Goal: Task Accomplishment & Management: Manage account settings

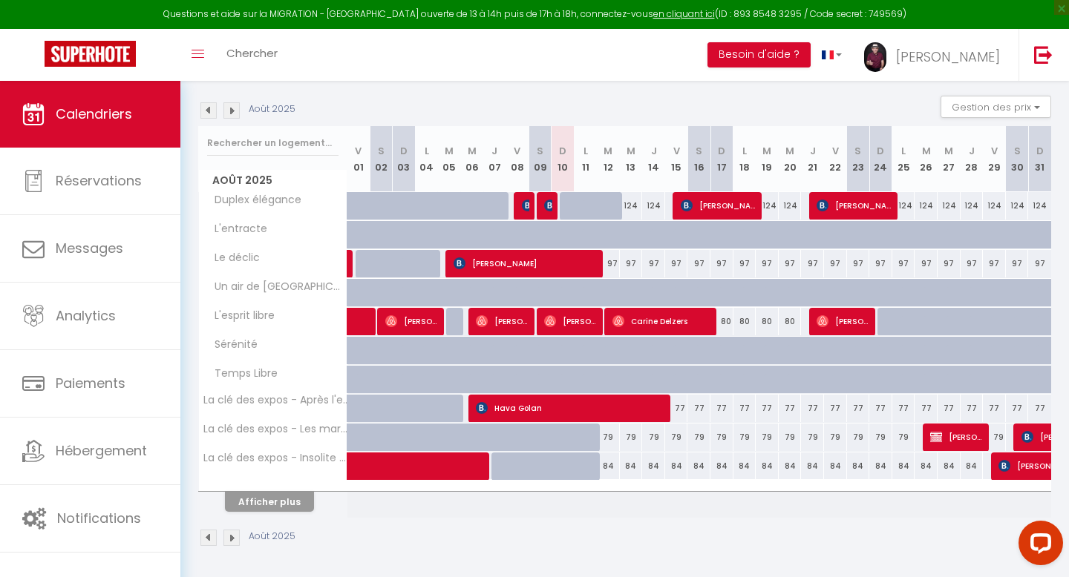
scroll to position [148, 0]
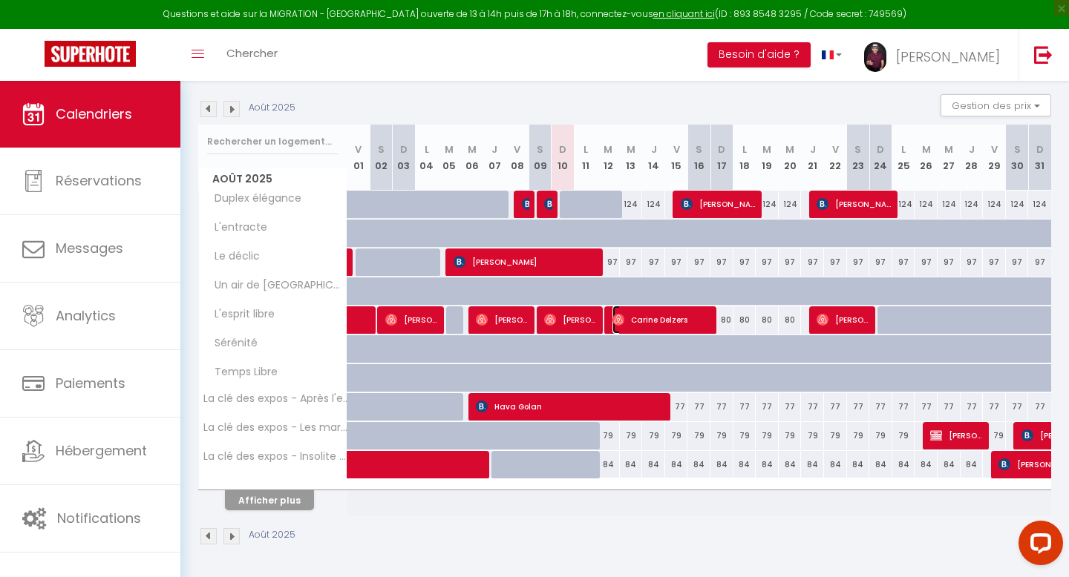
click at [655, 317] on span "Carine Delzers" at bounding box center [661, 320] width 99 height 28
select select "OK"
select select "0"
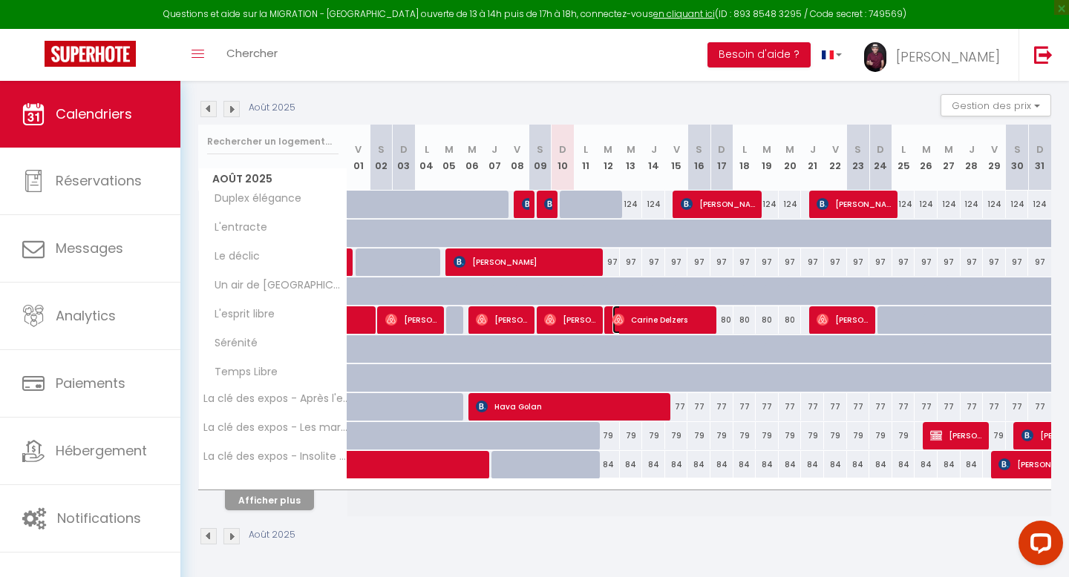
select select "1"
select select
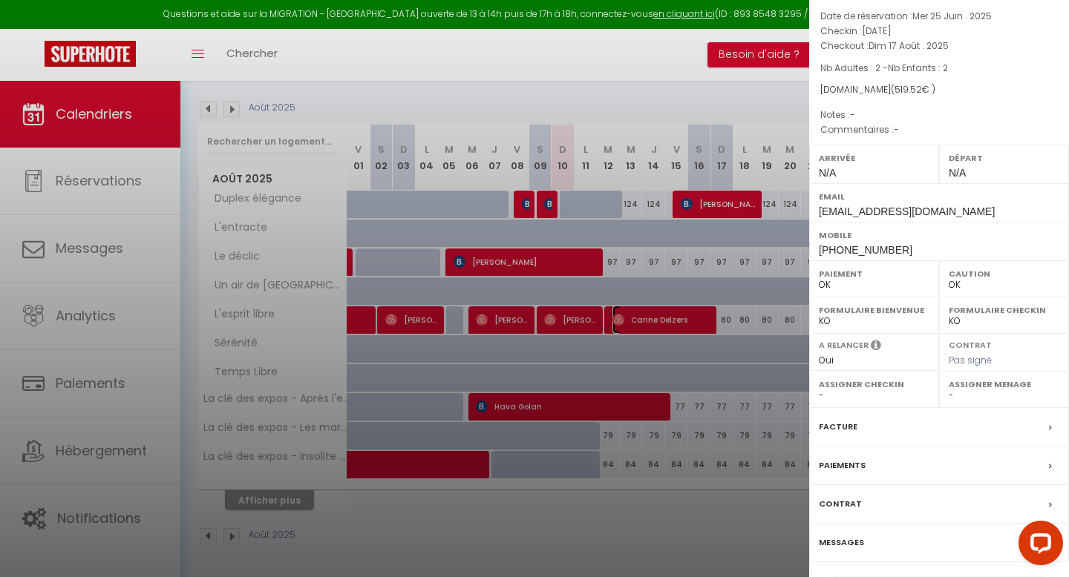
scroll to position [114, 0]
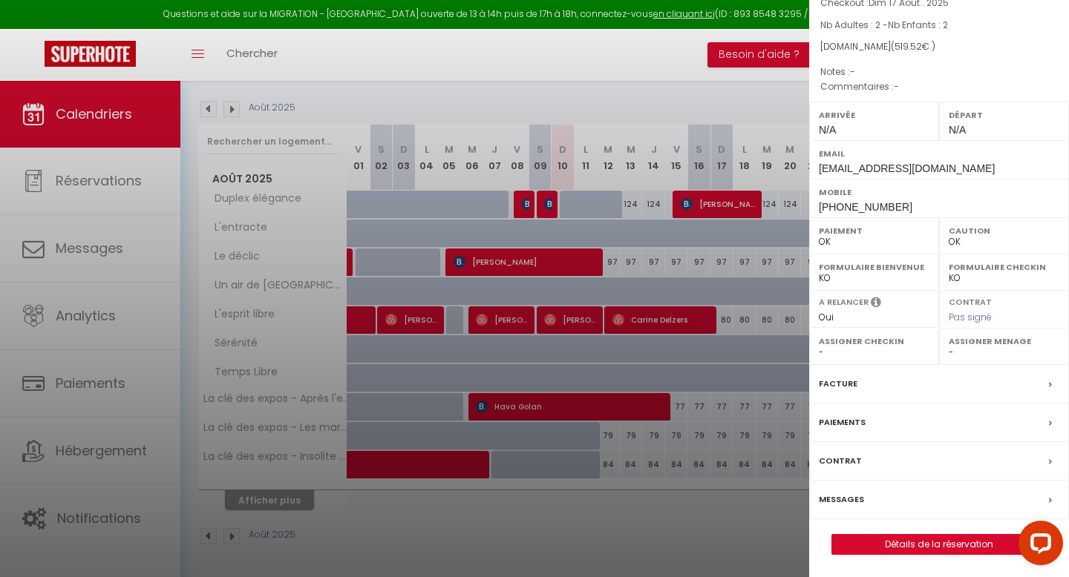
click at [839, 496] on label "Messages" at bounding box center [841, 500] width 45 height 16
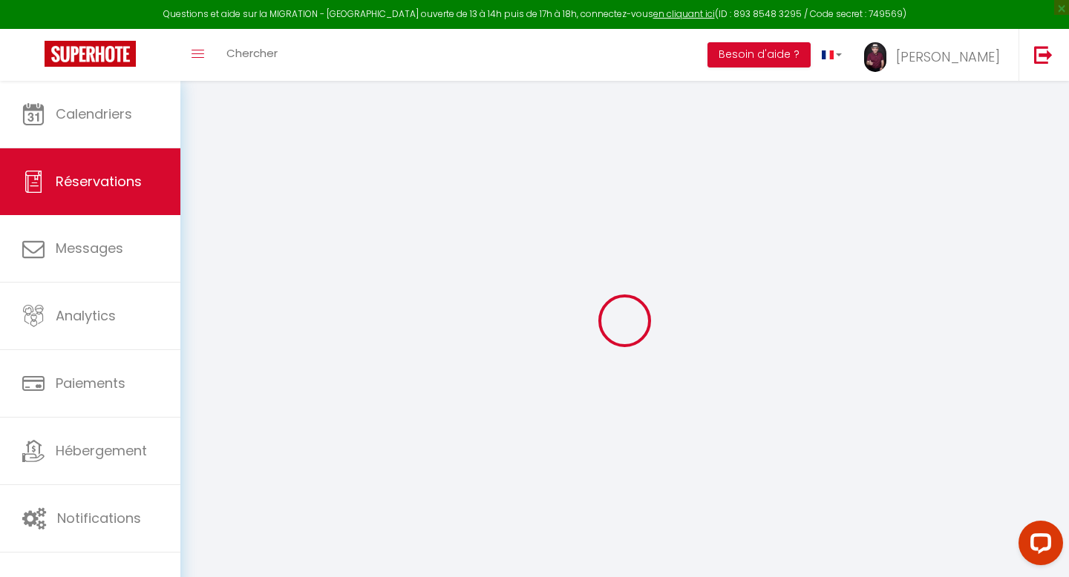
select select "not_cancelled"
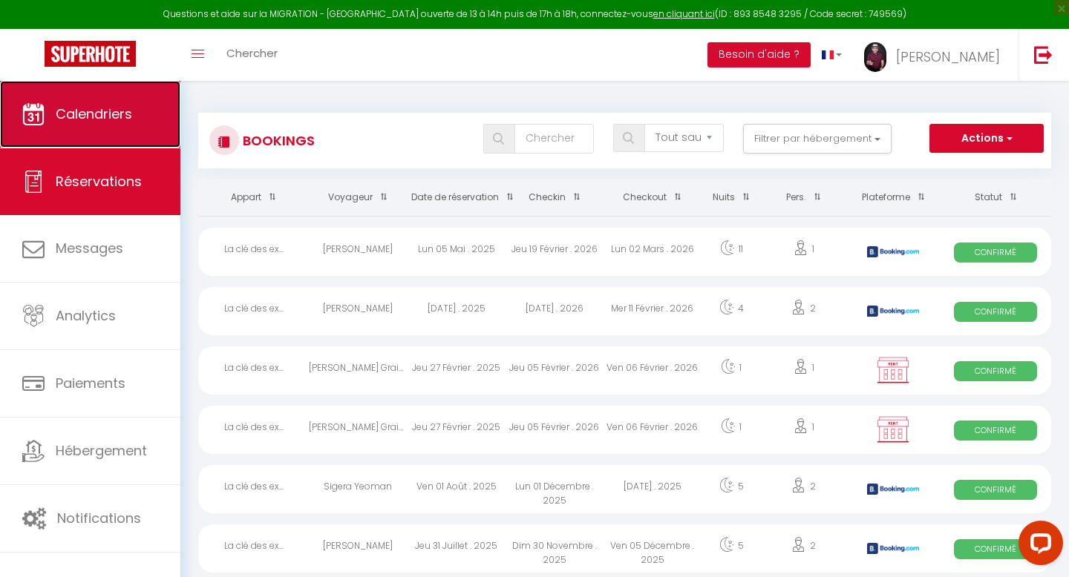
click at [73, 109] on span "Calendriers" at bounding box center [94, 114] width 76 height 19
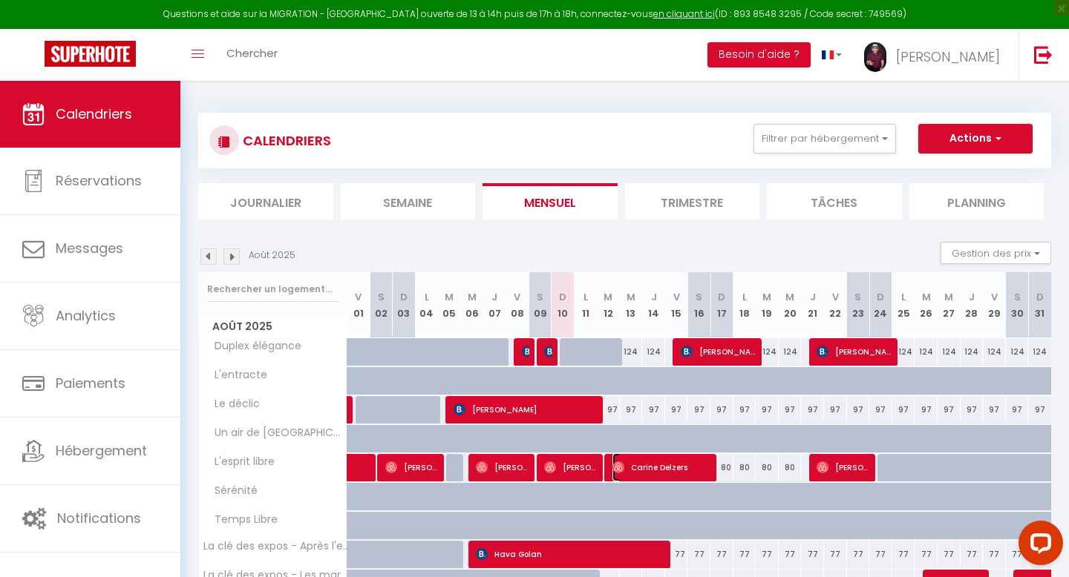
click at [646, 465] on span "Carine Delzers" at bounding box center [661, 468] width 99 height 28
select select "OK"
select select "0"
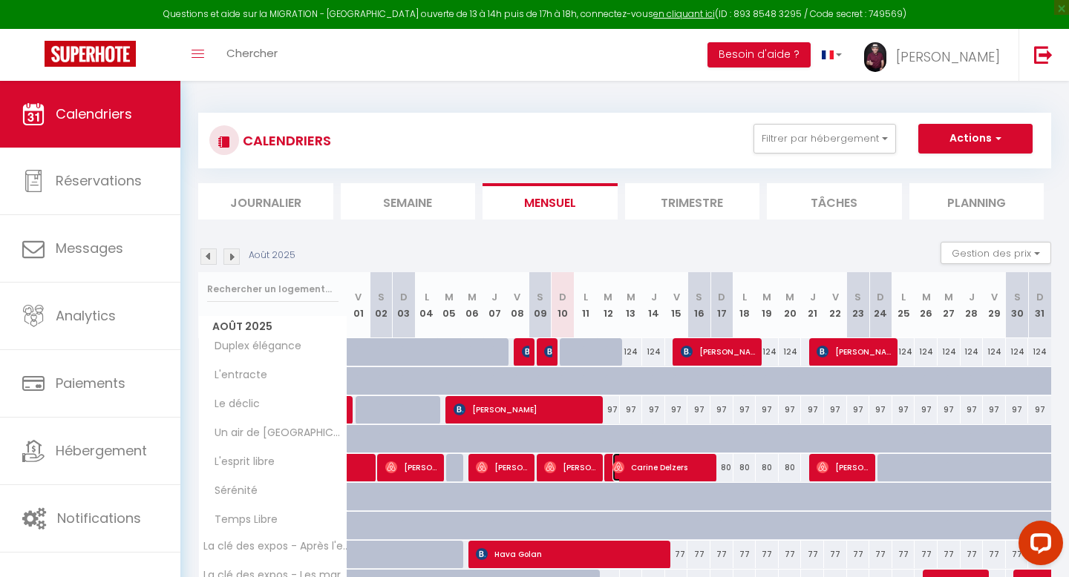
select select "1"
select select
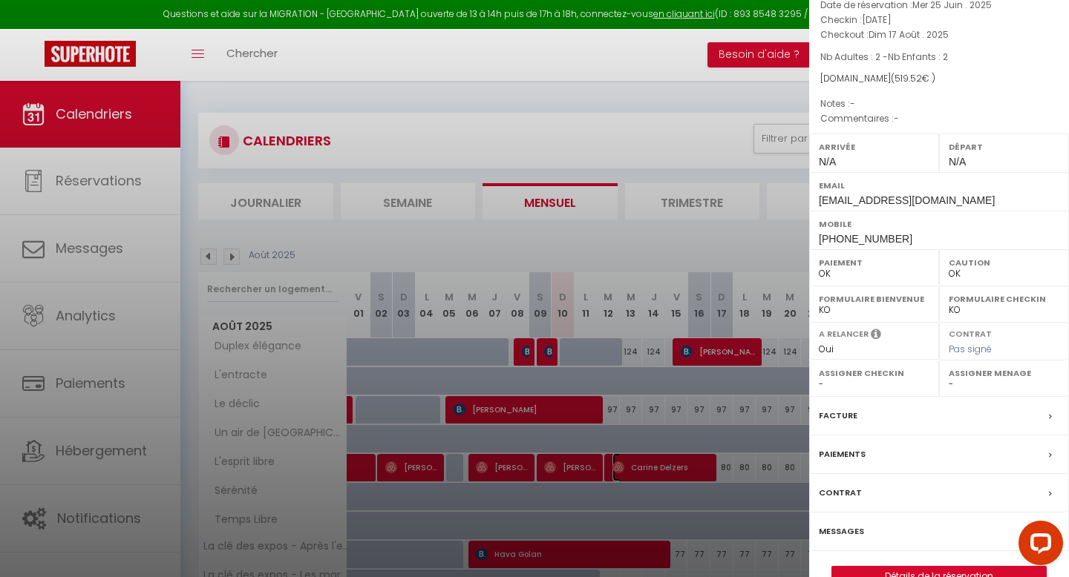
scroll to position [114, 0]
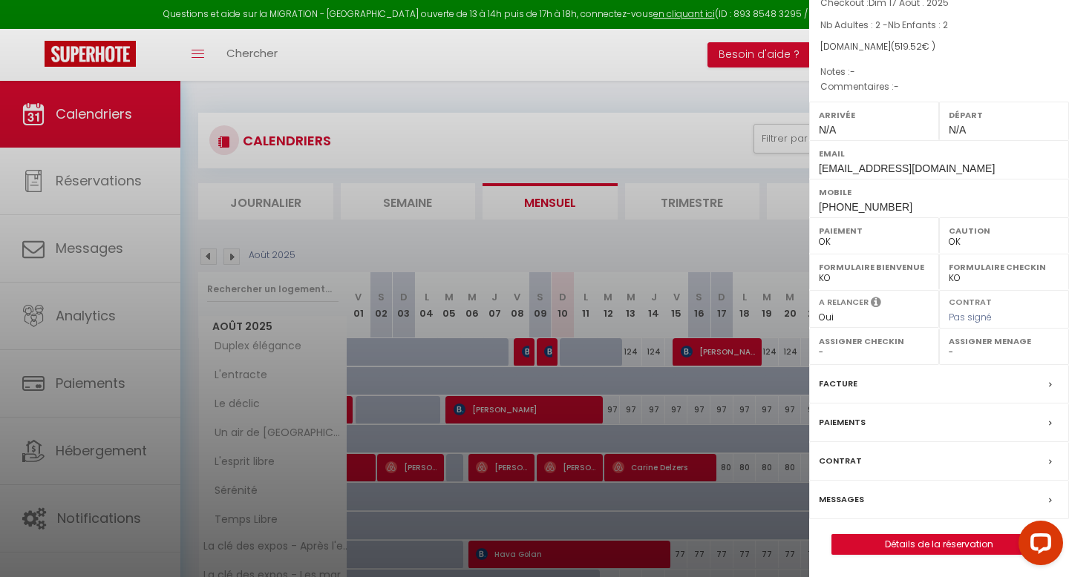
click at [846, 492] on label "Messages" at bounding box center [841, 500] width 45 height 16
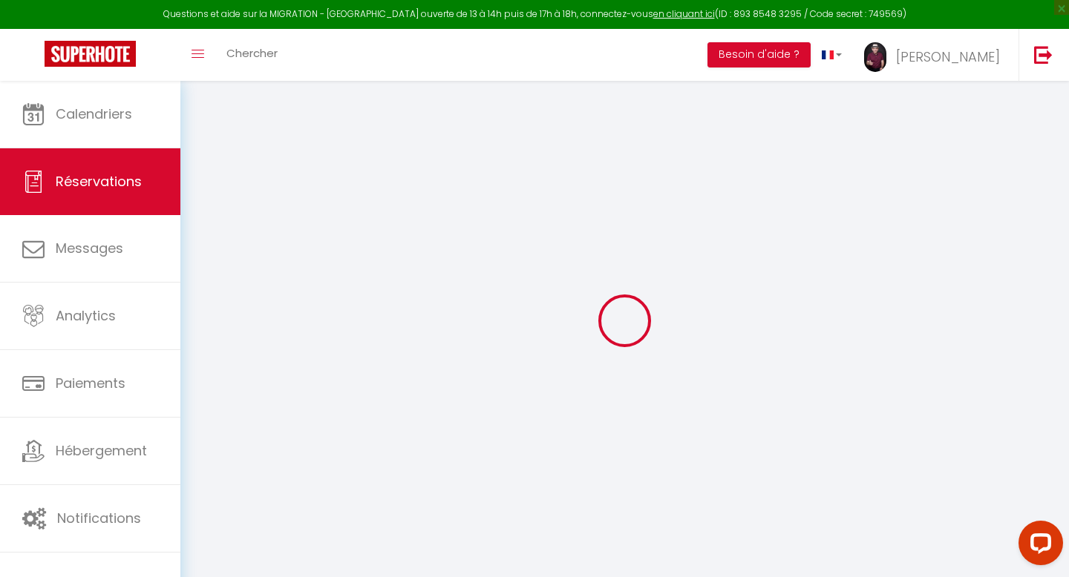
select select "not_cancelled"
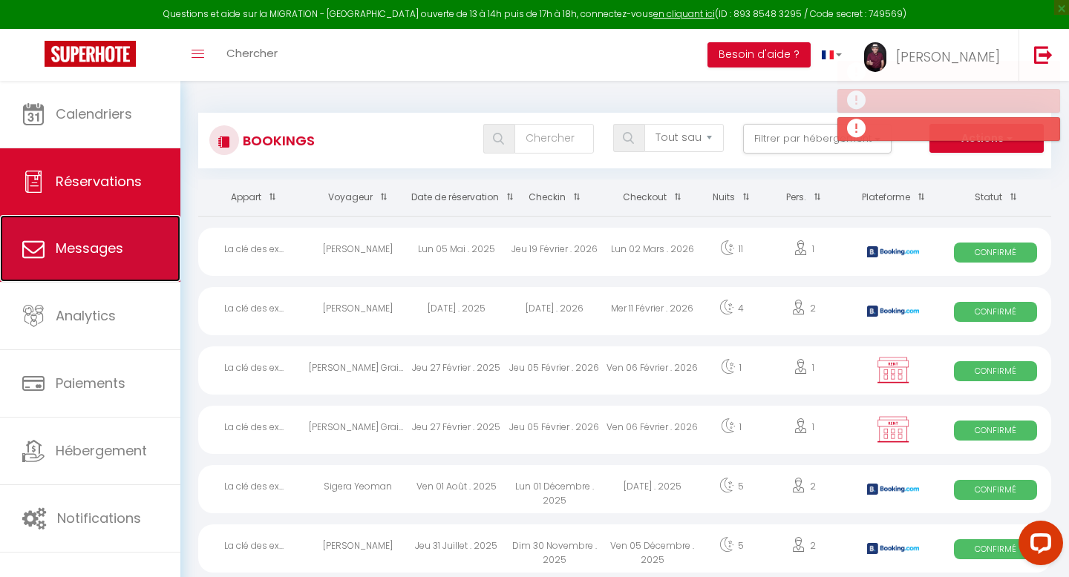
click at [103, 249] on span "Messages" at bounding box center [90, 248] width 68 height 19
select select "message"
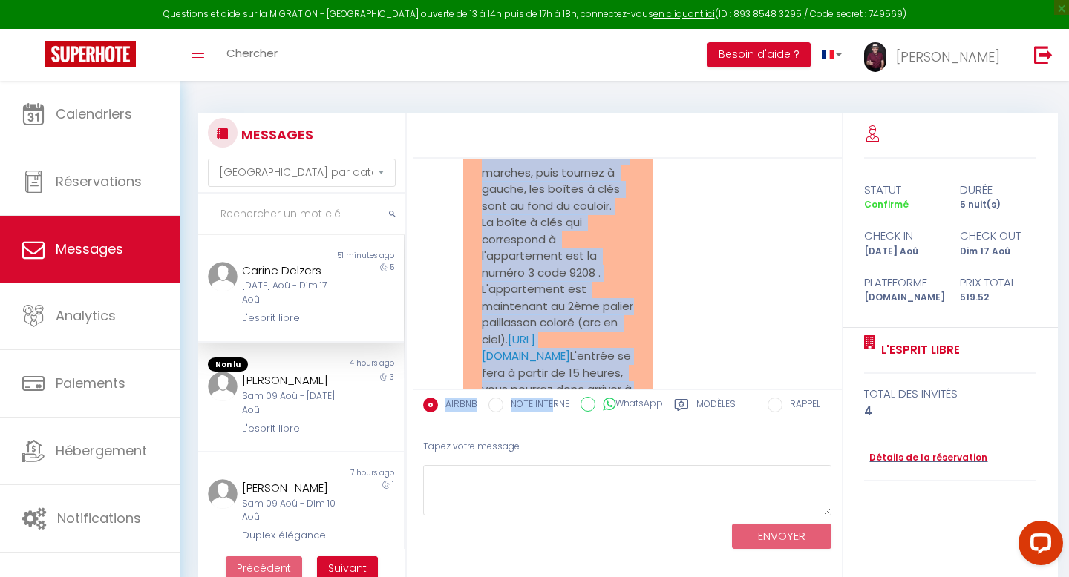
scroll to position [5002, 0]
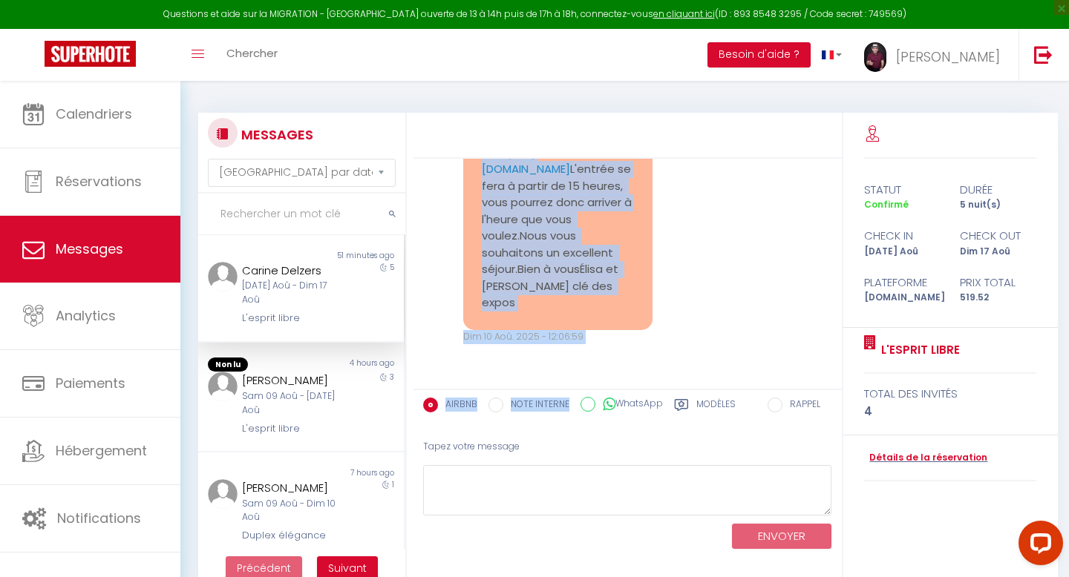
drag, startPoint x: 482, startPoint y: 203, endPoint x: 551, endPoint y: 413, distance: 220.4
click at [551, 413] on div "Booking confirmed · 4 guests, [DATE] – [DATE] Mer 25 Jui. 2025 - 22:55:37 Note …" at bounding box center [628, 350] width 430 height 475
copy div "Bonjour [PERSON_NAME], Voici vos instructions pour récupérer les clés: [PERSON_…"
click at [586, 403] on input "WhatsApp" at bounding box center [587, 404] width 15 height 15
radio input "true"
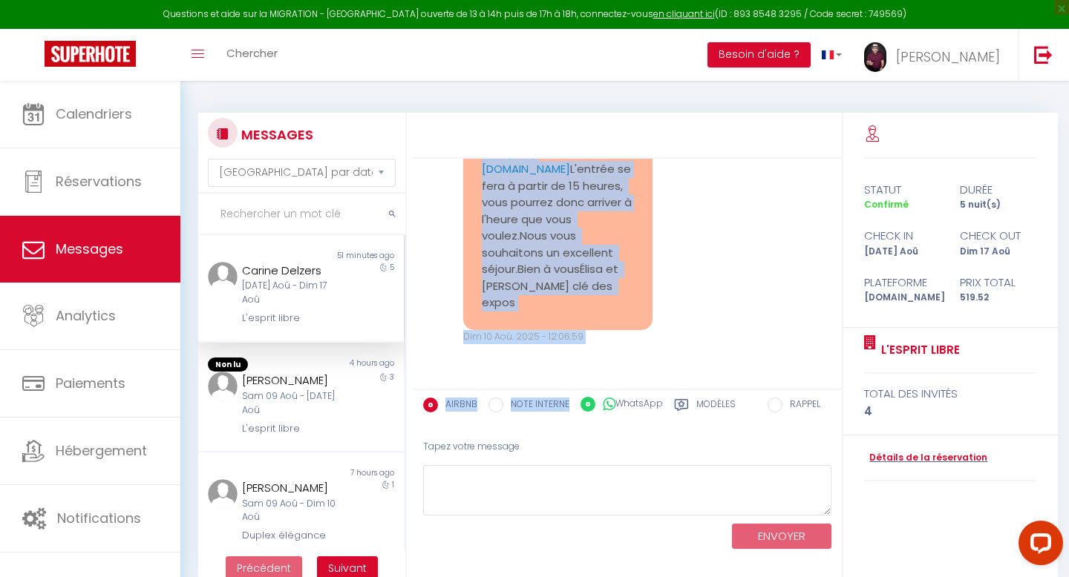
radio input "false"
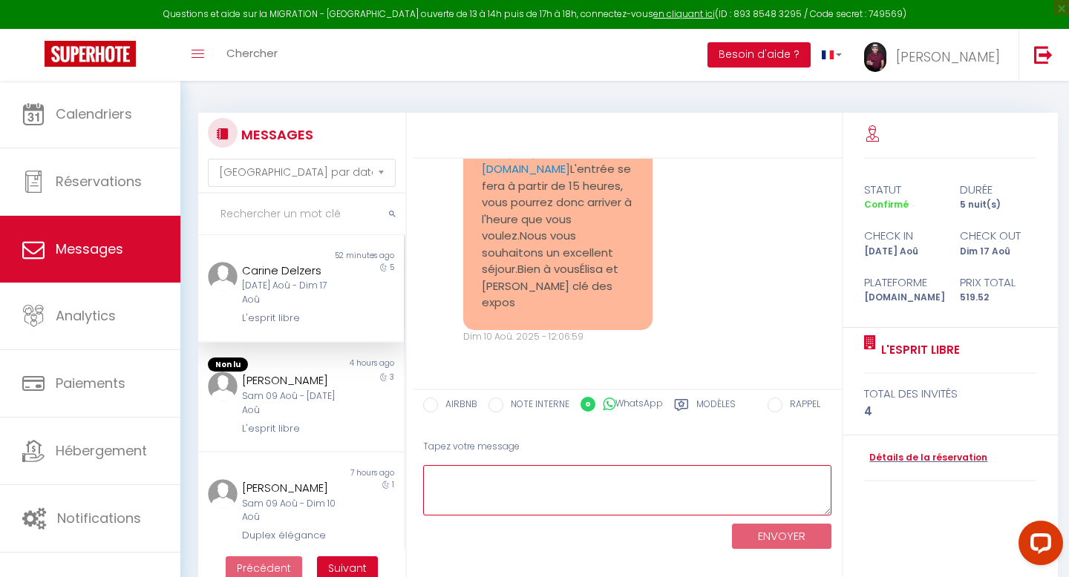
click at [521, 482] on textarea at bounding box center [627, 490] width 409 height 51
paste textarea "Bonjour [PERSON_NAME], Voici vos instructions pour récupérer les clés: [PERSON_…"
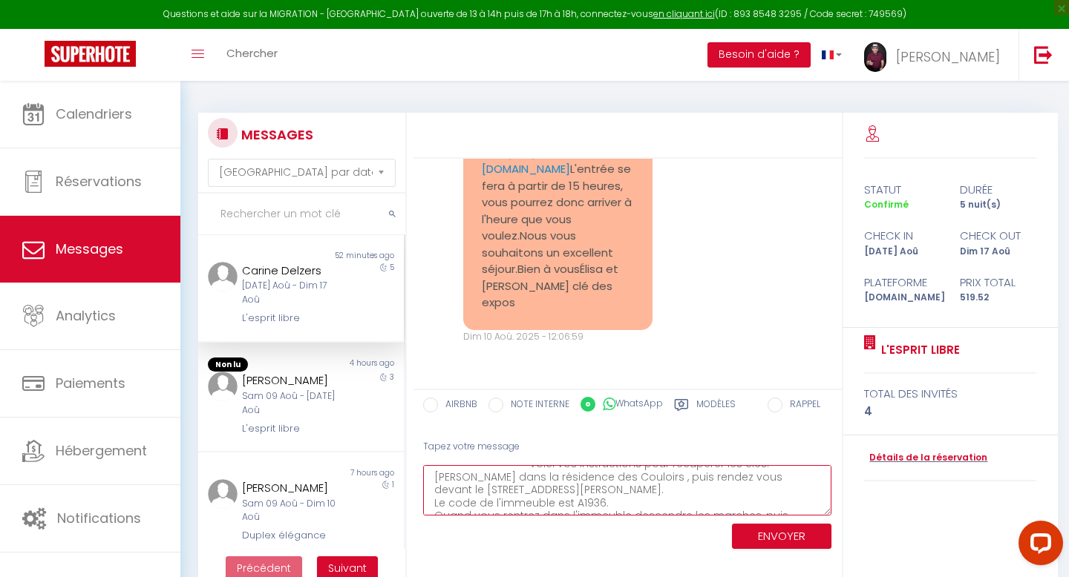
scroll to position [23, 0]
type textarea "Bonjour [PERSON_NAME], Voici vos instructions pour récupérer les clés: [PERSON_…"
click at [763, 533] on button "ENVOYER" at bounding box center [781, 537] width 99 height 26
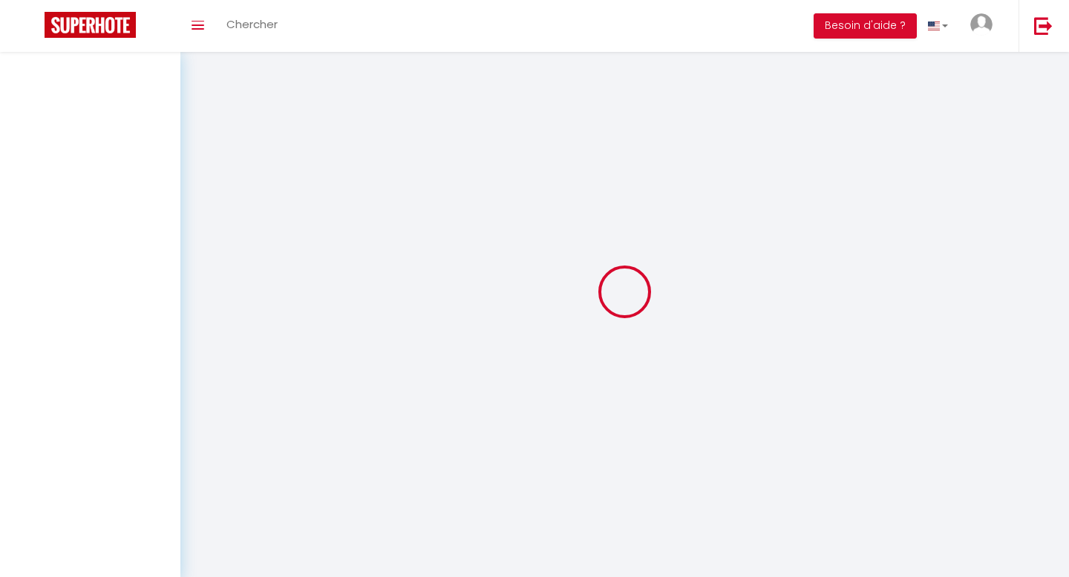
select select "message"
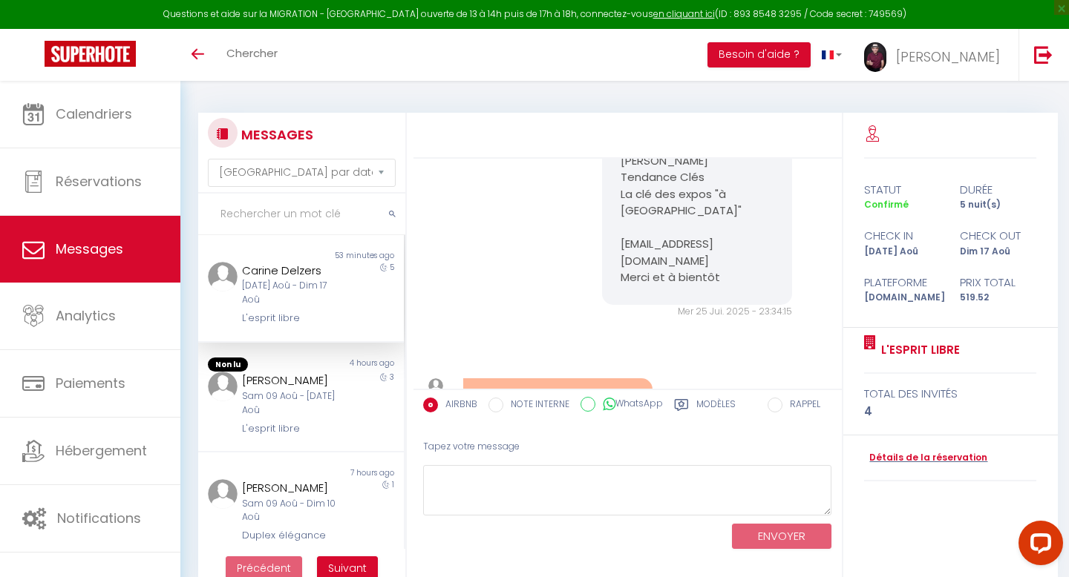
scroll to position [1353, 0]
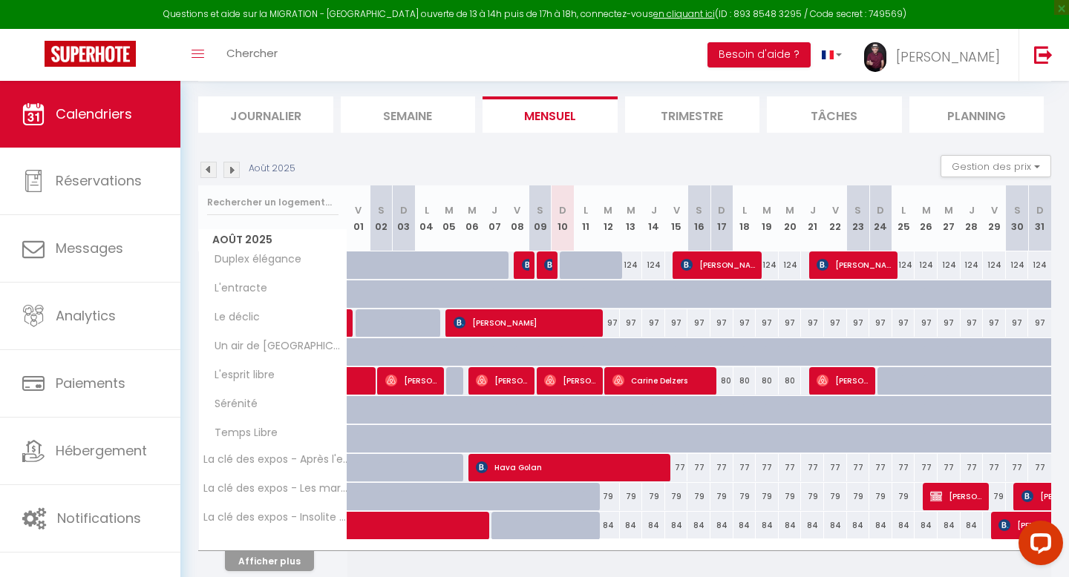
scroll to position [148, 0]
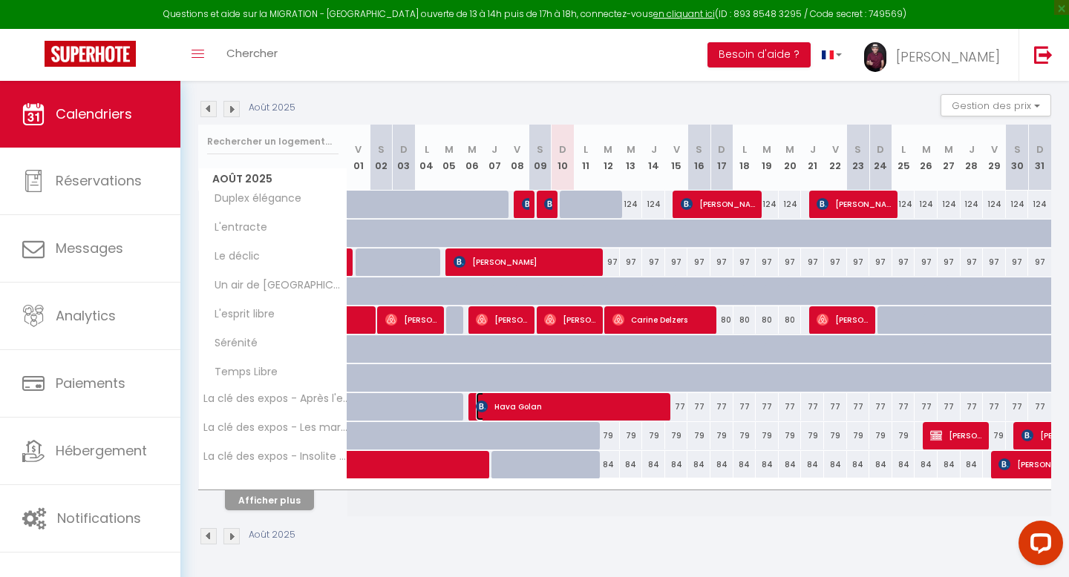
click at [565, 407] on span "Hava Golan" at bounding box center [572, 407] width 192 height 28
select select "OK"
select select "0"
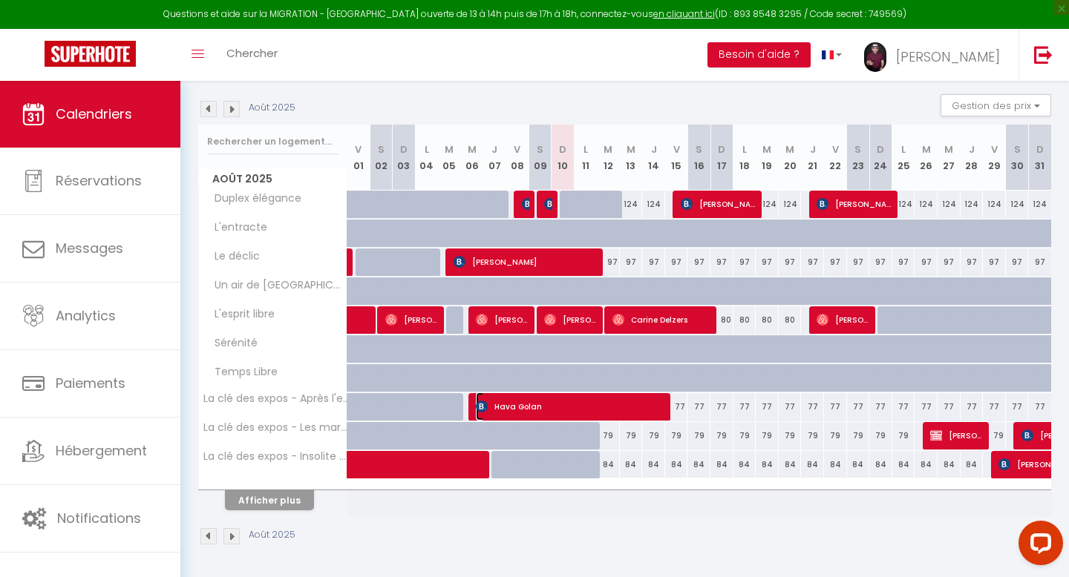
select select "1"
select select
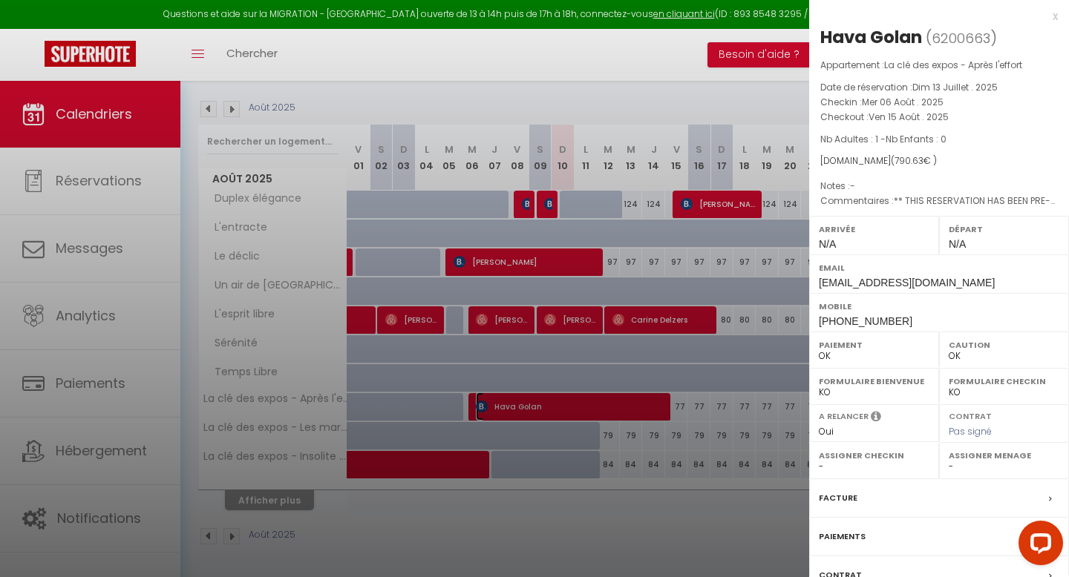
scroll to position [114, 0]
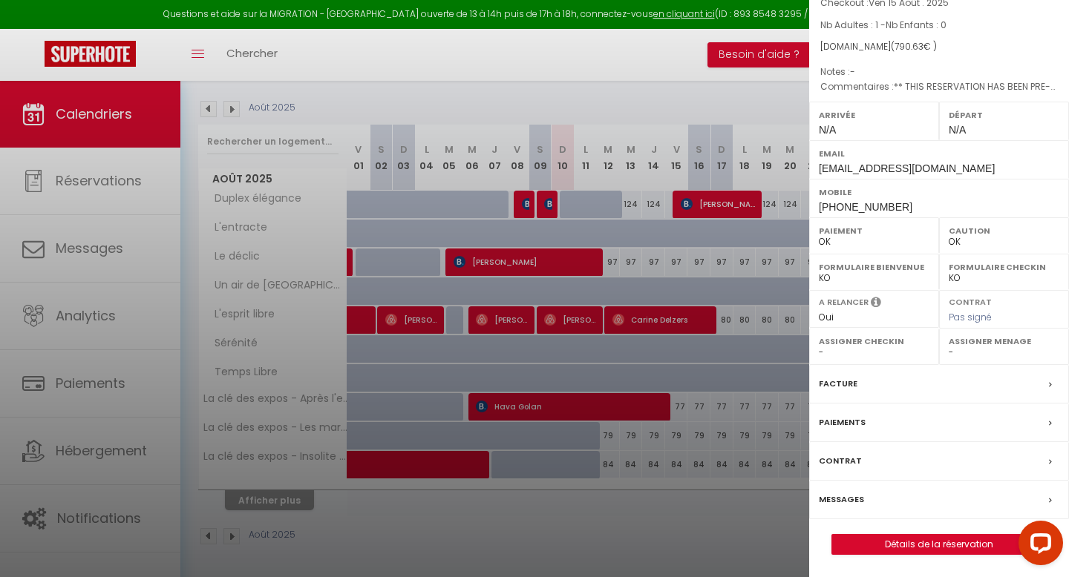
click at [847, 494] on label "Messages" at bounding box center [841, 500] width 45 height 16
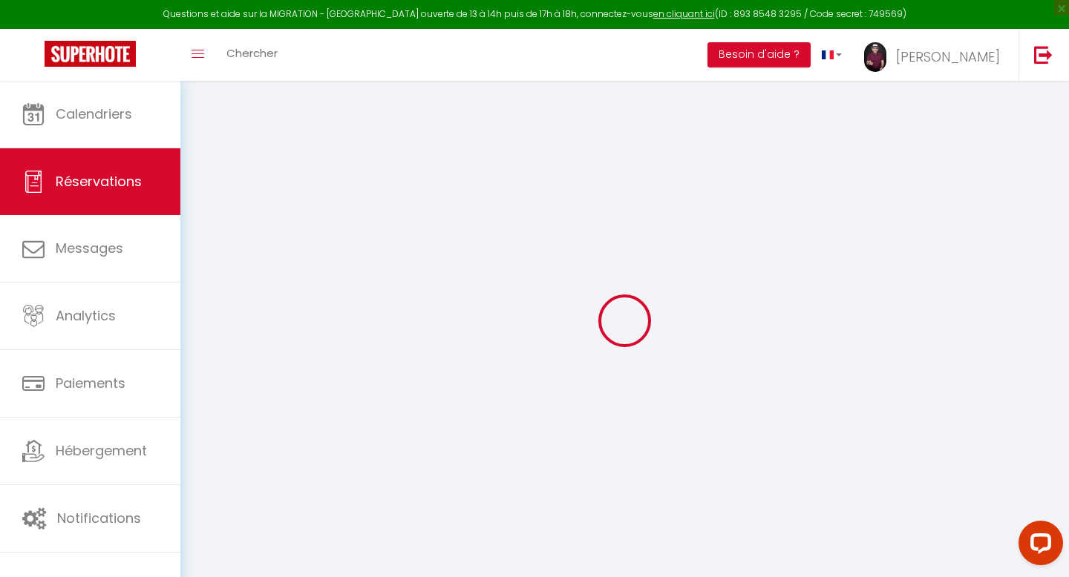
select select
checkbox input "false"
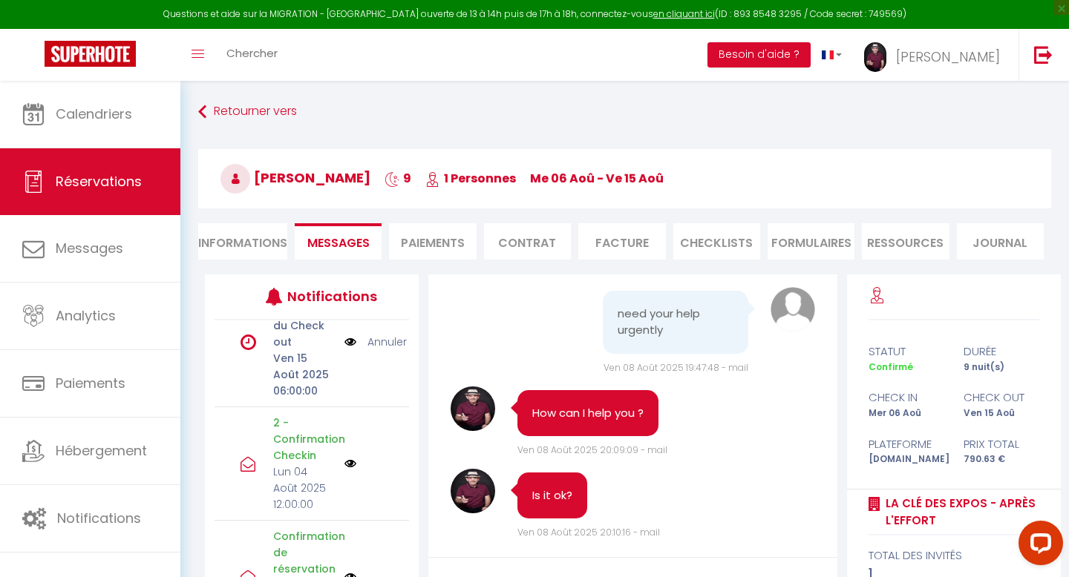
scroll to position [161, 0]
click at [243, 240] on li "Informations" at bounding box center [242, 241] width 89 height 36
select select
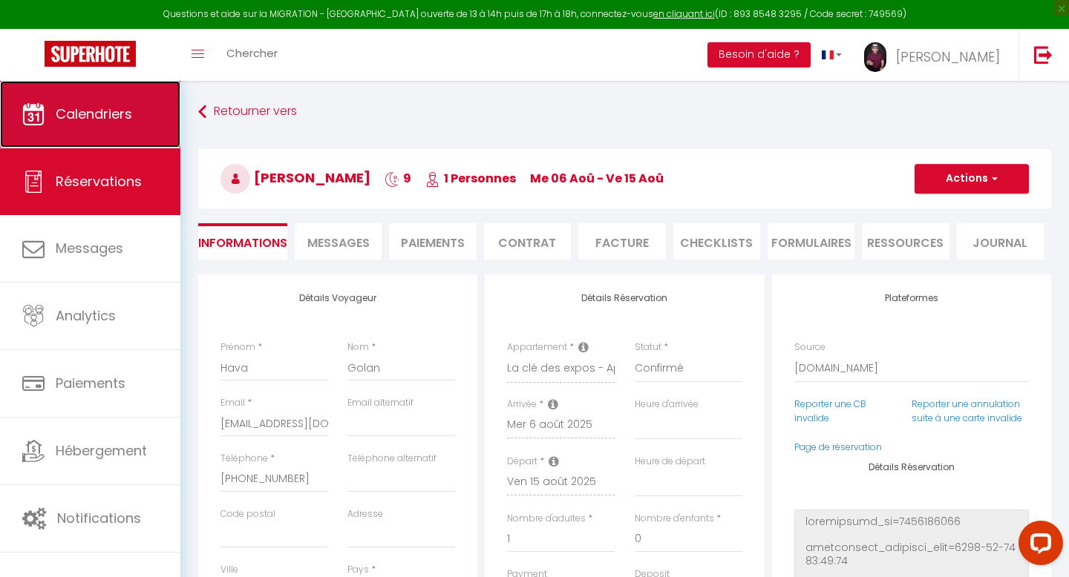
click at [101, 117] on span "Calendriers" at bounding box center [94, 114] width 76 height 19
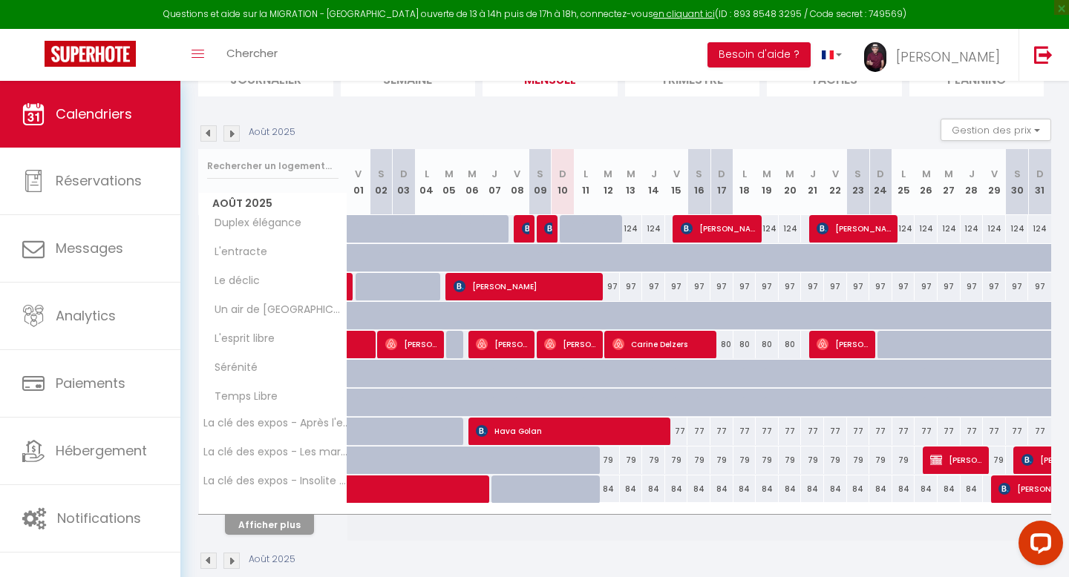
scroll to position [148, 0]
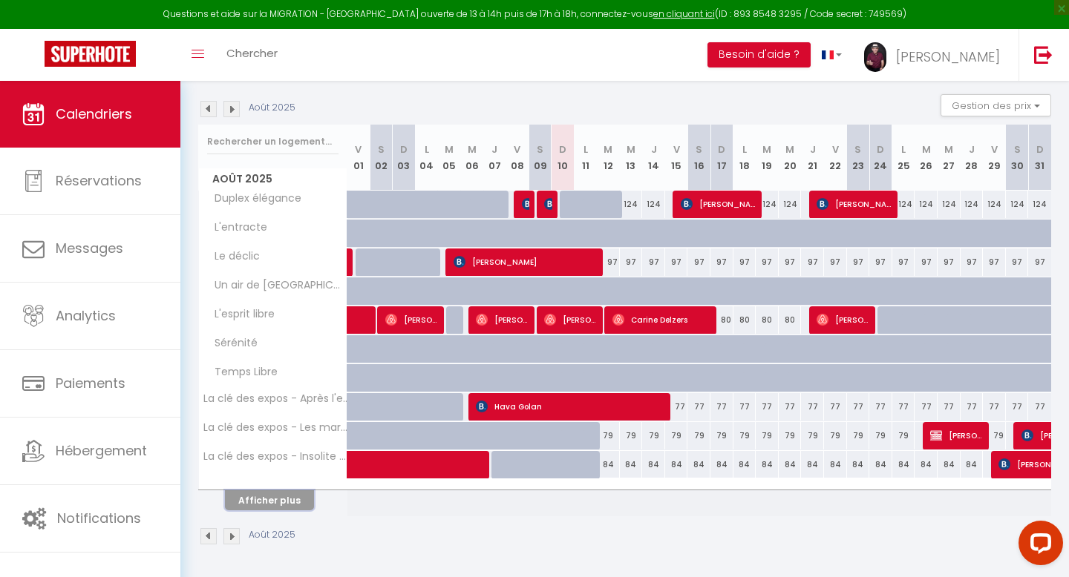
click at [273, 497] on button "Afficher plus" at bounding box center [269, 501] width 89 height 20
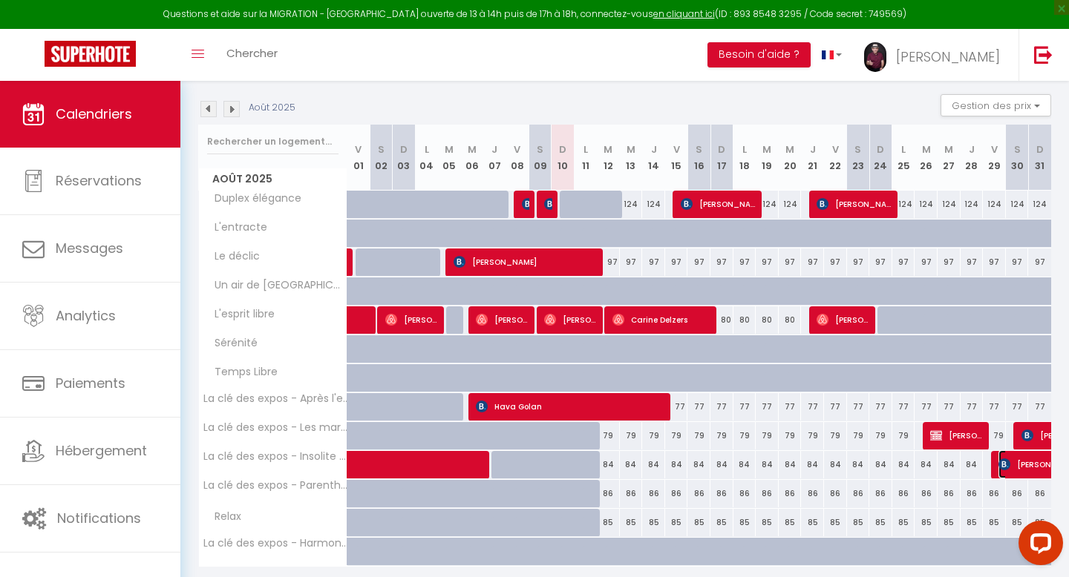
click at [1007, 462] on img at bounding box center [1004, 465] width 12 height 12
select select "OK"
select select "0"
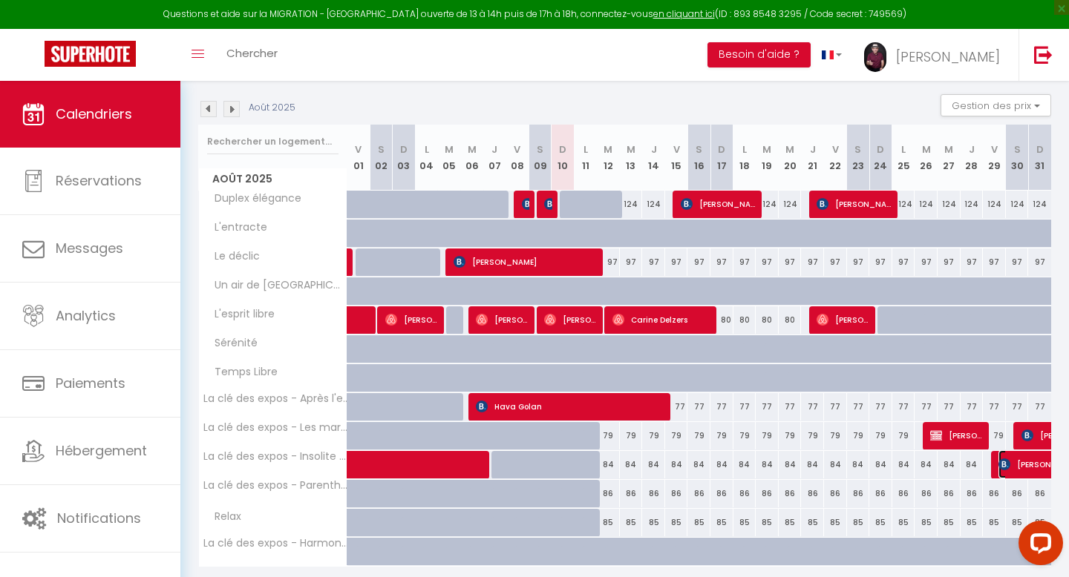
select select "1"
select select
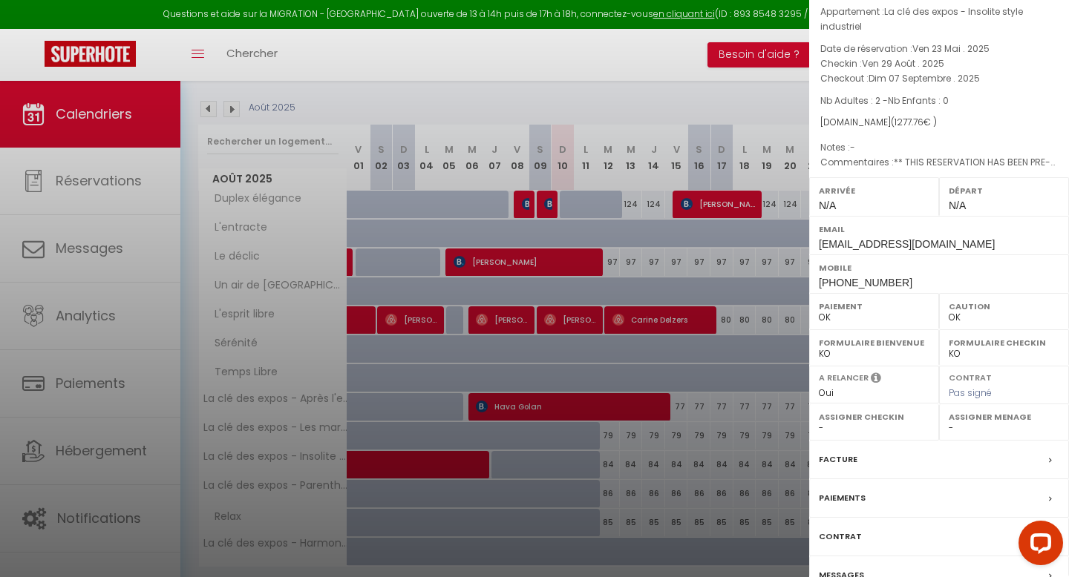
scroll to position [153, 0]
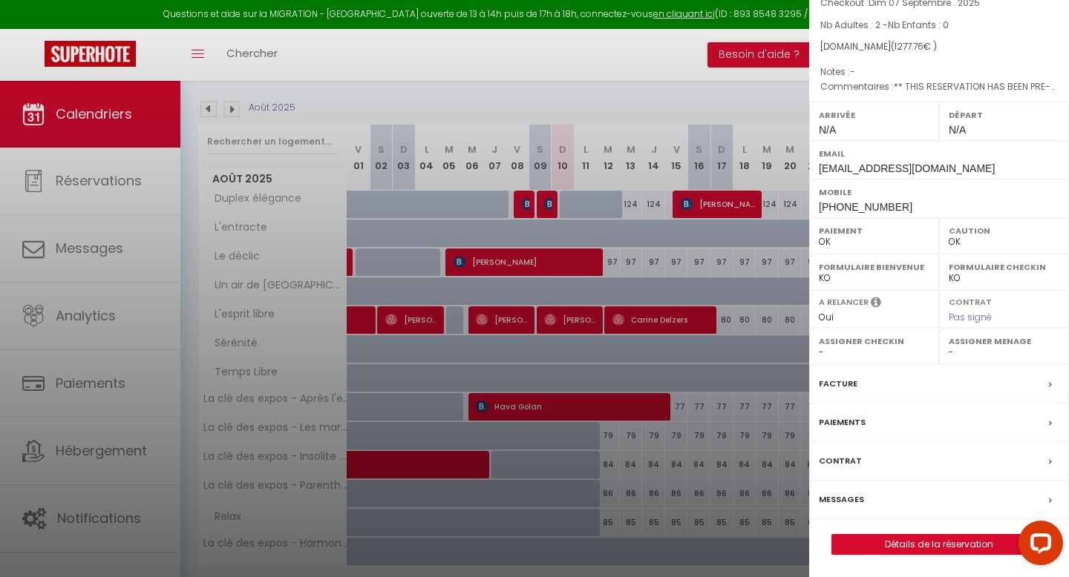
click at [832, 492] on label "Messages" at bounding box center [841, 500] width 45 height 16
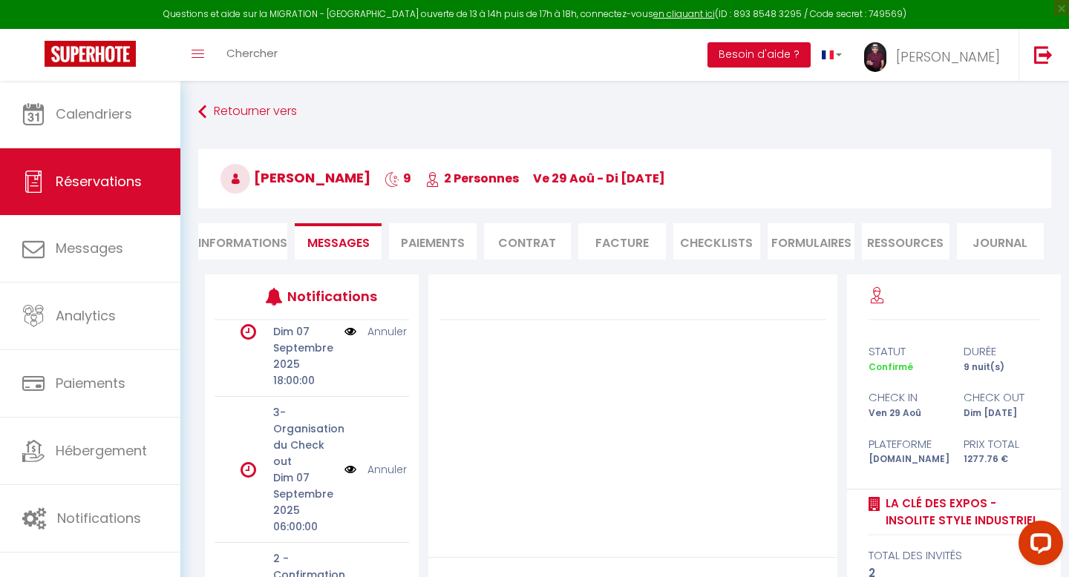
scroll to position [74, 0]
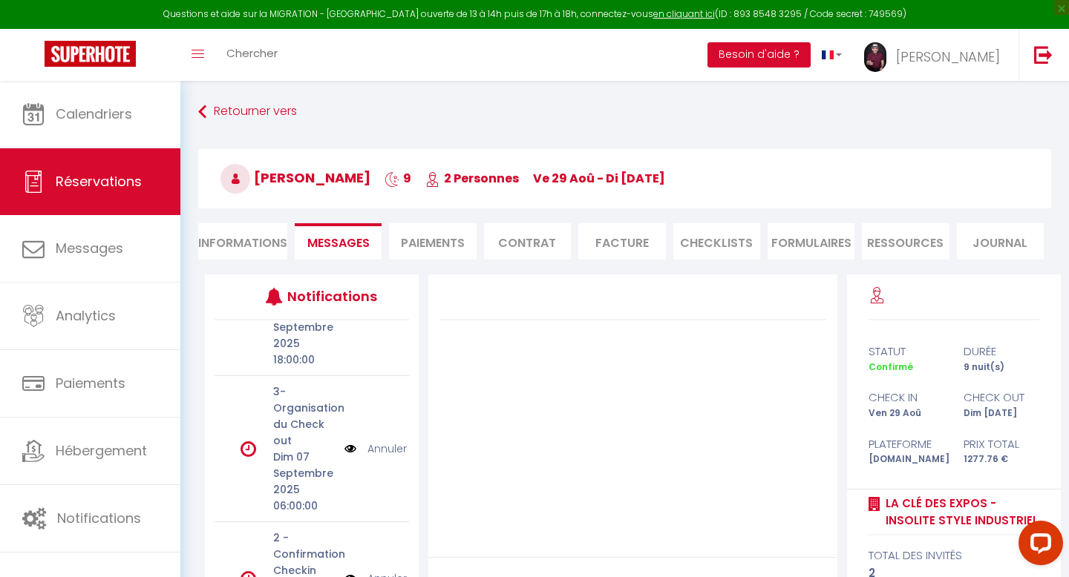
click at [517, 413] on div at bounding box center [632, 416] width 408 height 283
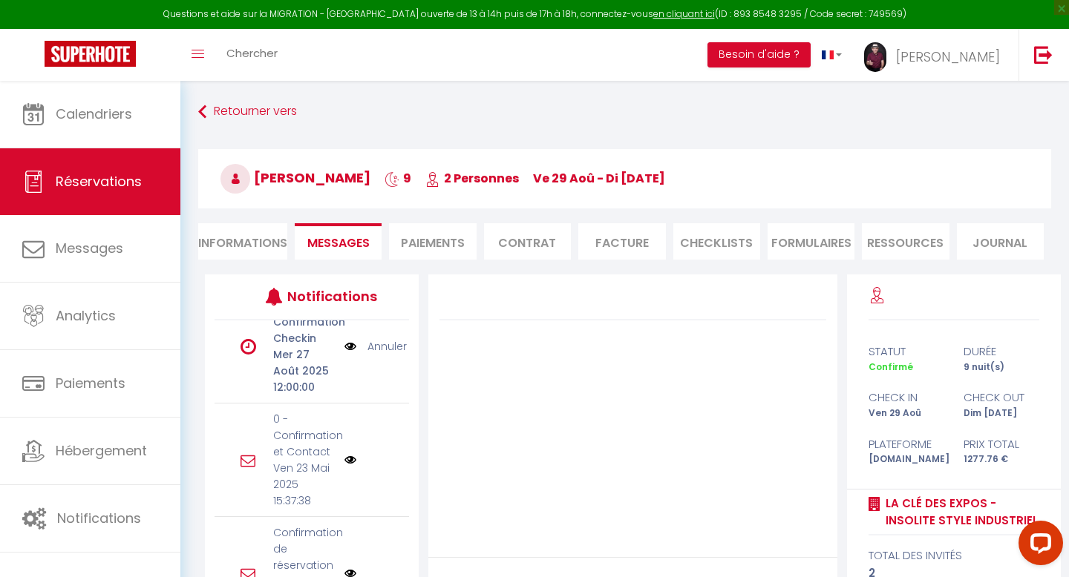
scroll to position [334, 0]
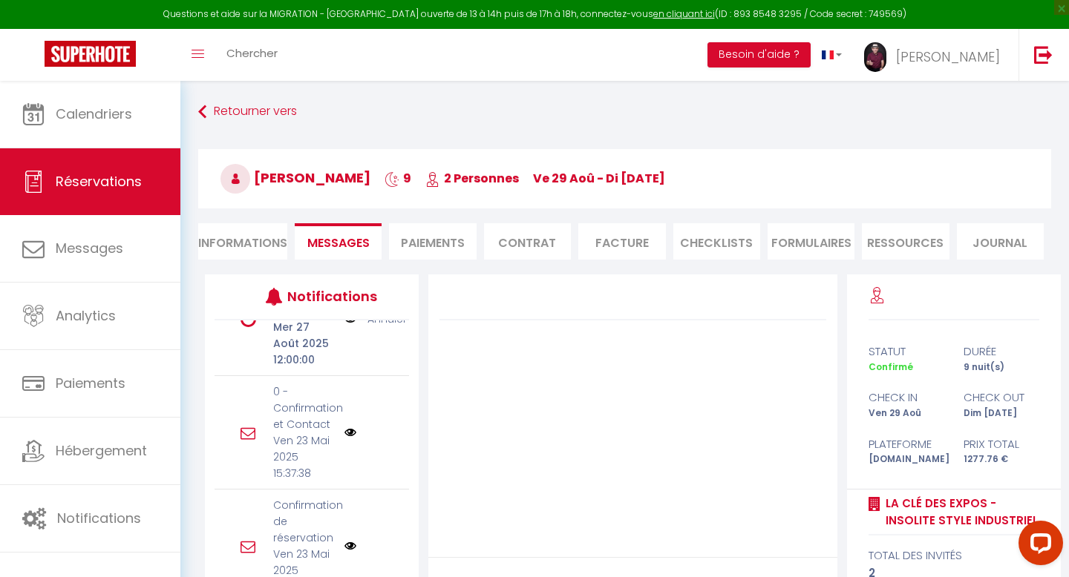
click at [349, 544] on img at bounding box center [350, 546] width 12 height 12
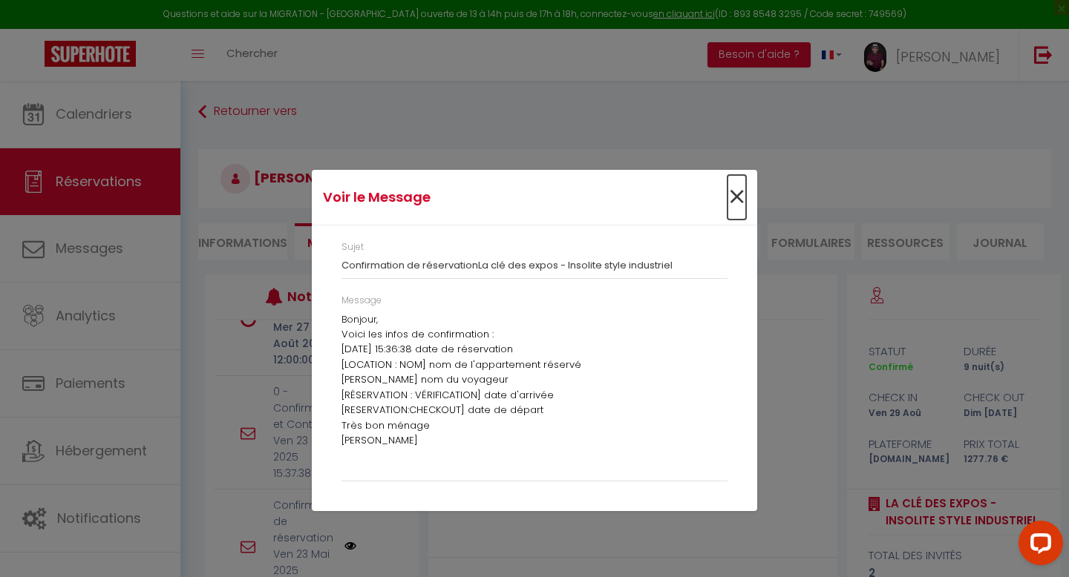
click at [738, 194] on span "×" at bounding box center [736, 197] width 19 height 45
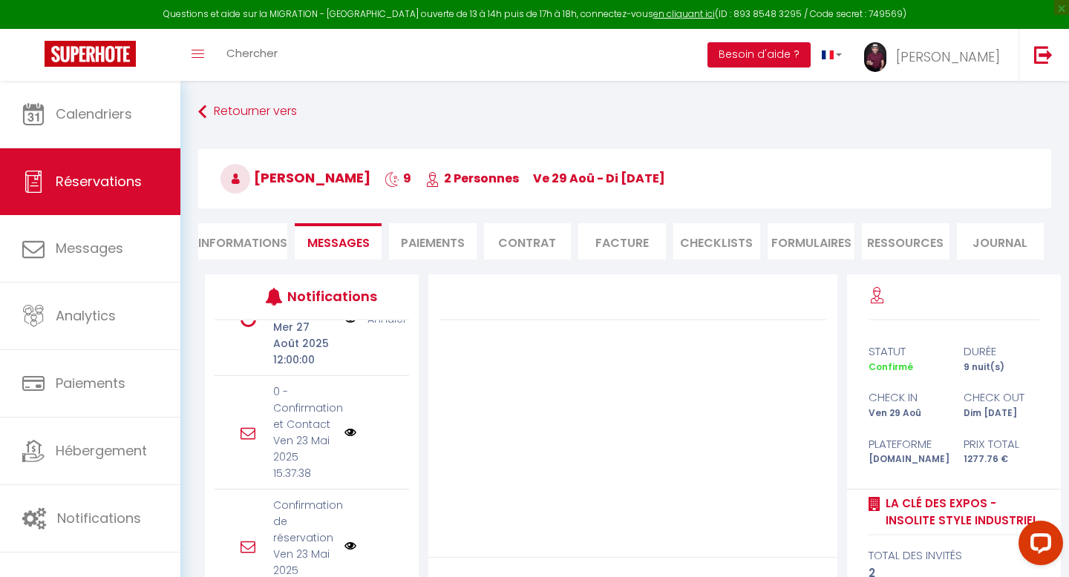
click at [350, 429] on img at bounding box center [350, 433] width 12 height 12
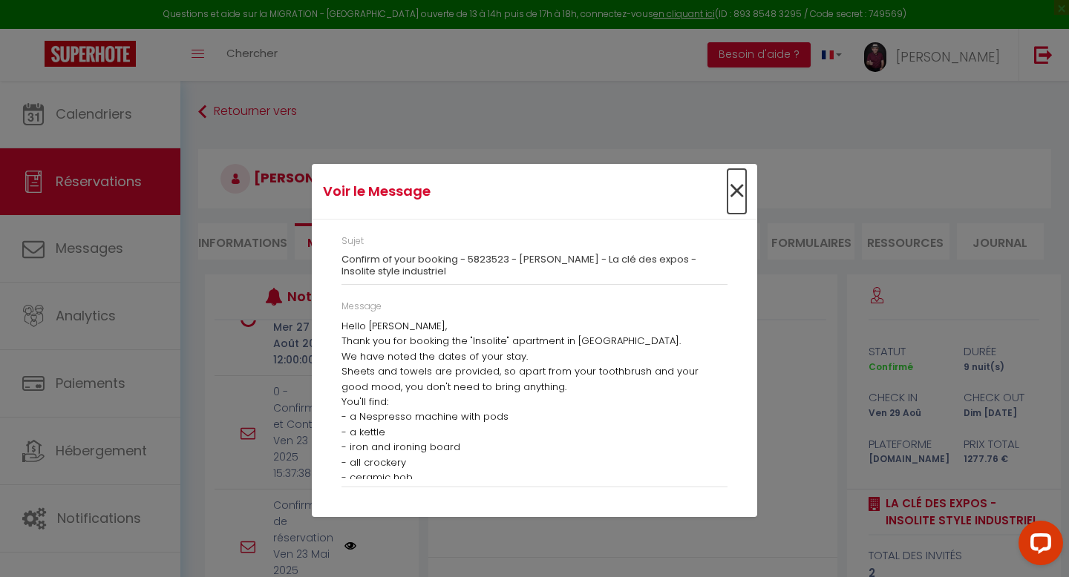
click at [736, 192] on span "×" at bounding box center [736, 191] width 19 height 45
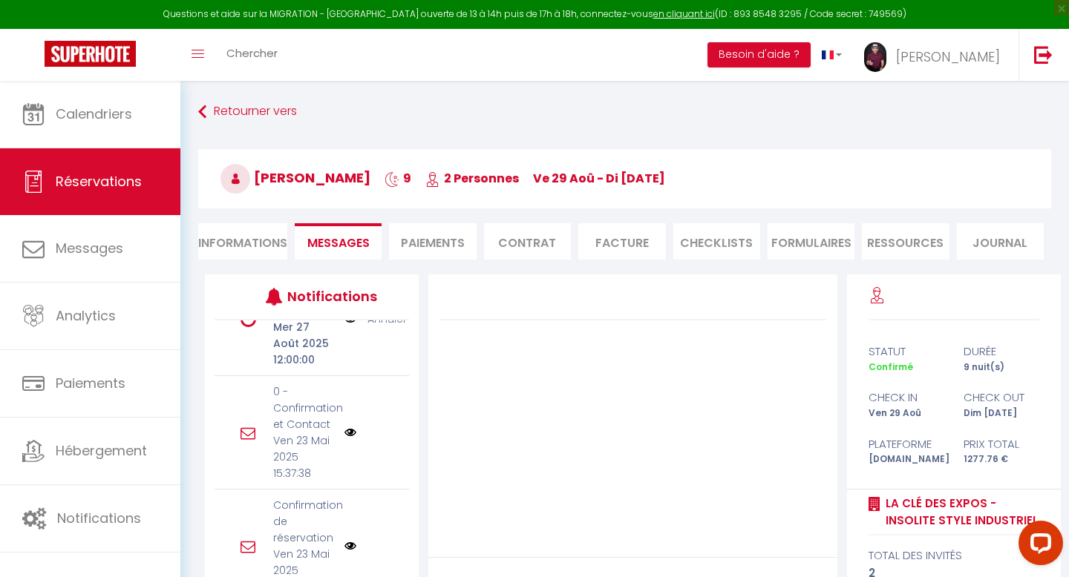
click at [511, 410] on div at bounding box center [632, 416] width 408 height 283
click at [228, 240] on li "Informations" at bounding box center [242, 241] width 89 height 36
select select
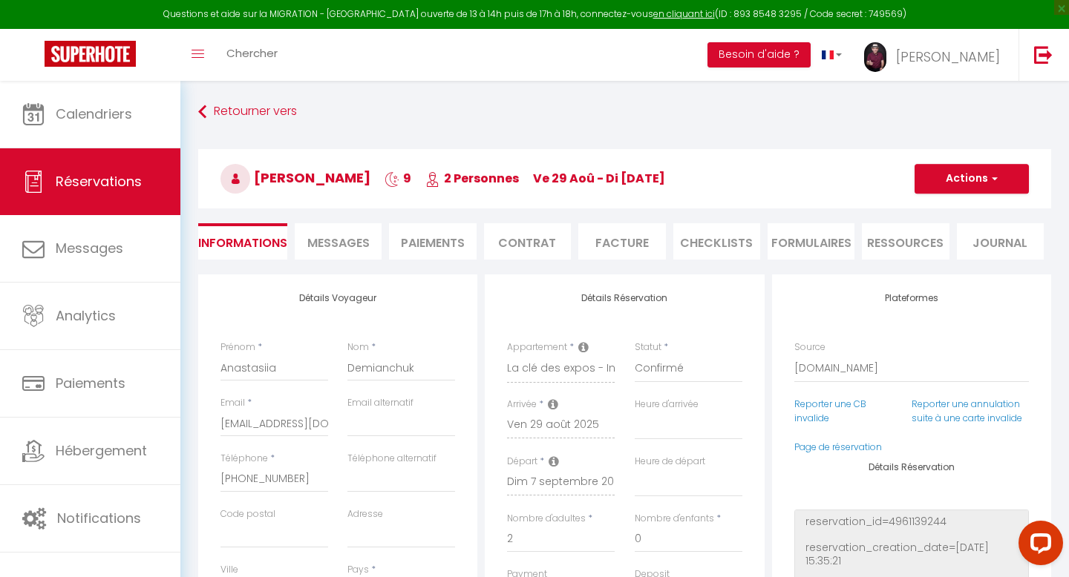
click at [321, 241] on span "Messages" at bounding box center [338, 243] width 62 height 17
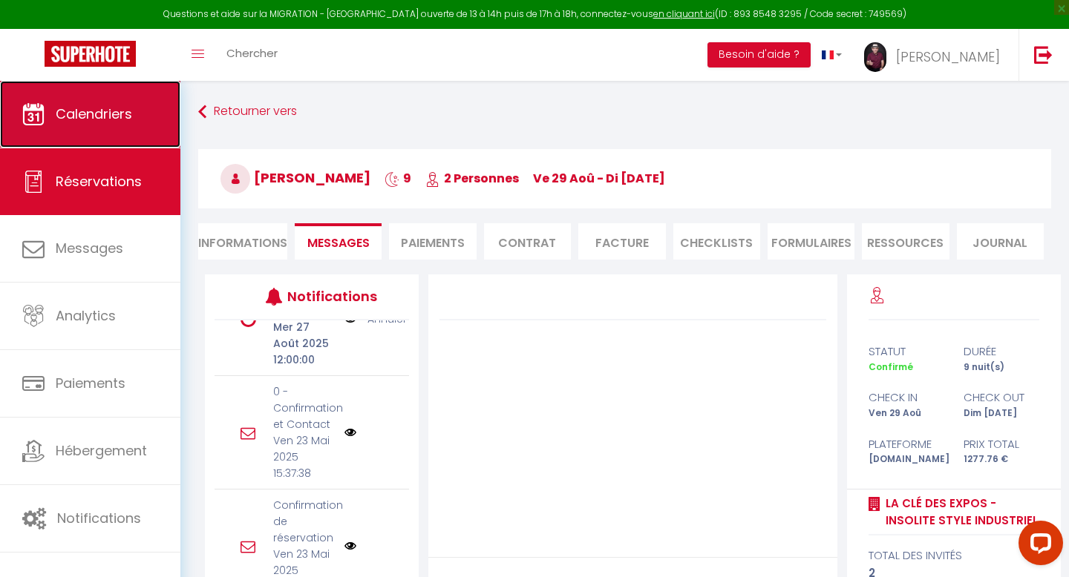
click at [96, 111] on span "Calendriers" at bounding box center [94, 114] width 76 height 19
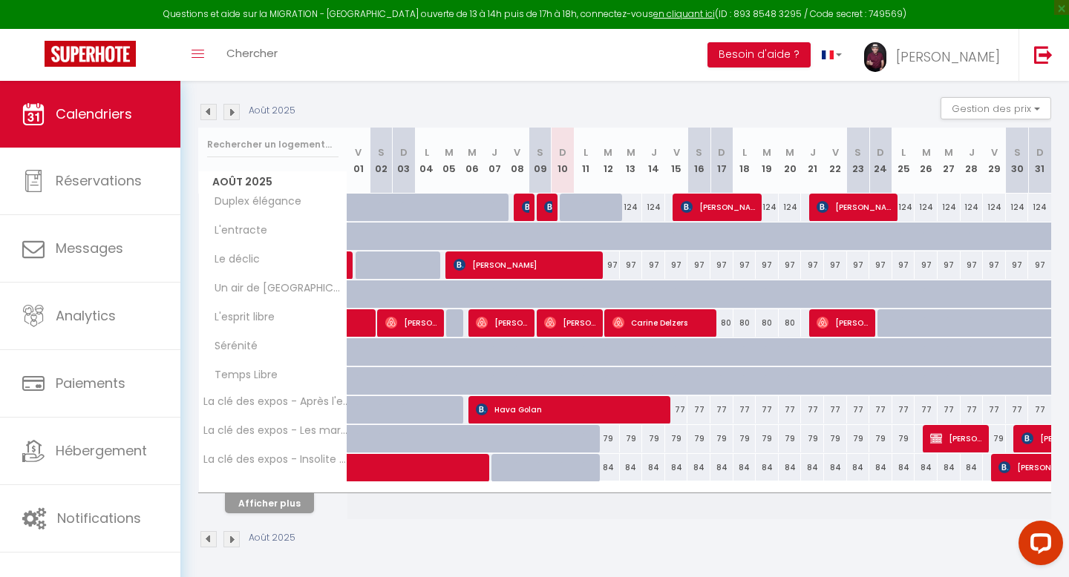
scroll to position [148, 0]
